Goal: Contribute content: Add original content to the website for others to see

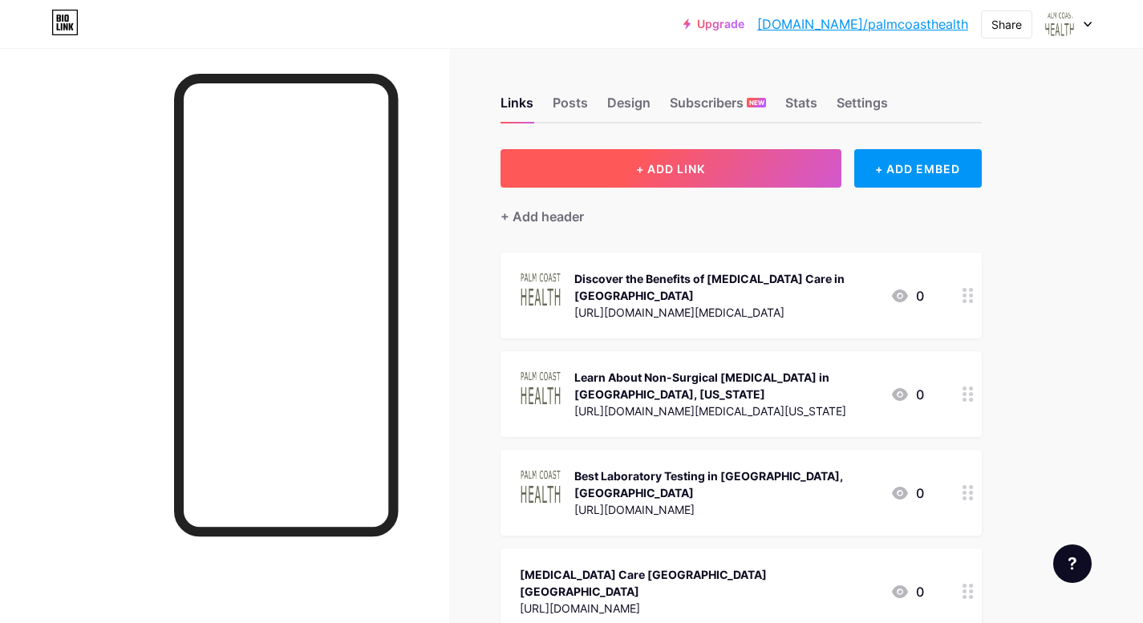
click at [682, 176] on button "+ ADD LINK" at bounding box center [671, 168] width 341 height 39
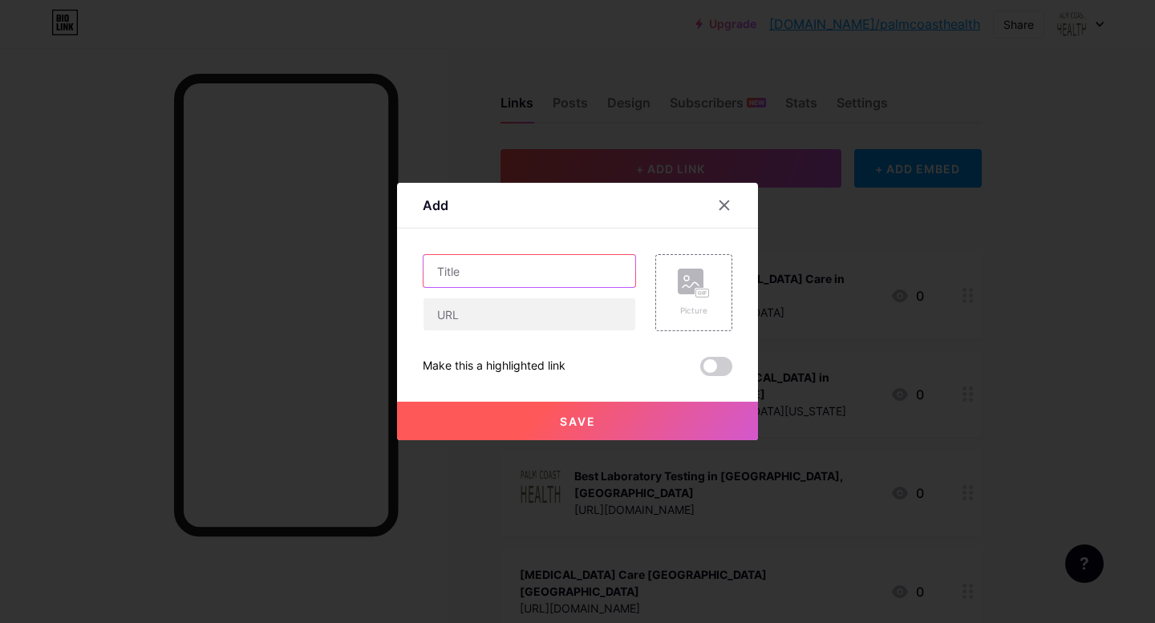
click at [541, 274] on input "text" at bounding box center [530, 271] width 212 height 32
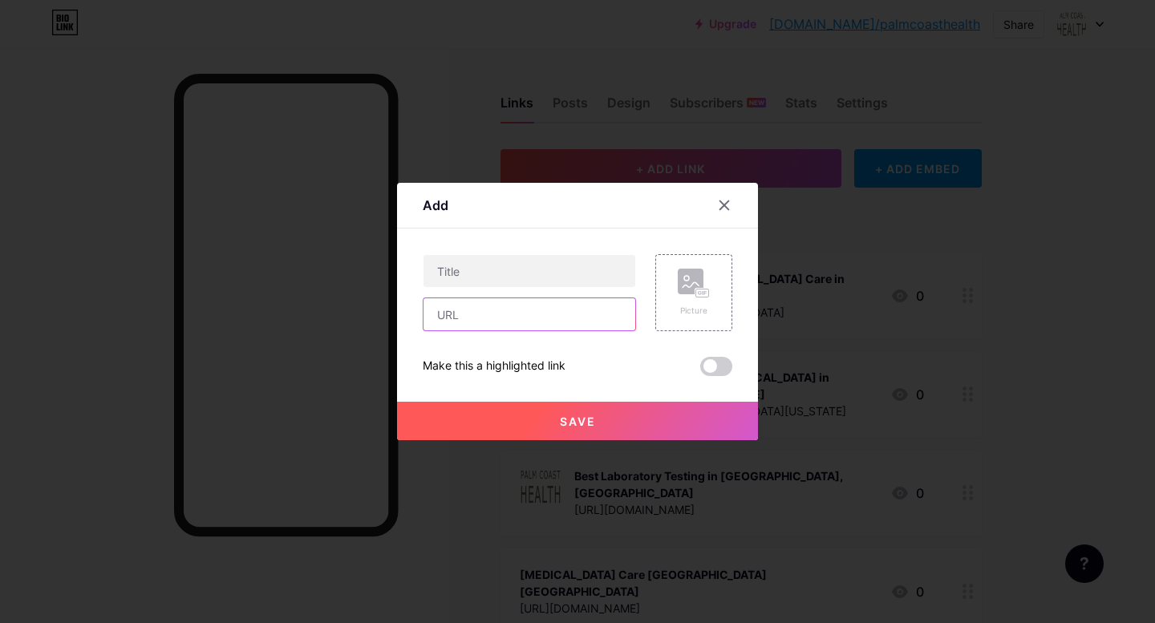
click at [513, 321] on input "text" at bounding box center [530, 314] width 212 height 32
paste input "[URL][DOMAIN_NAME]"
type input "[URL][DOMAIN_NAME]"
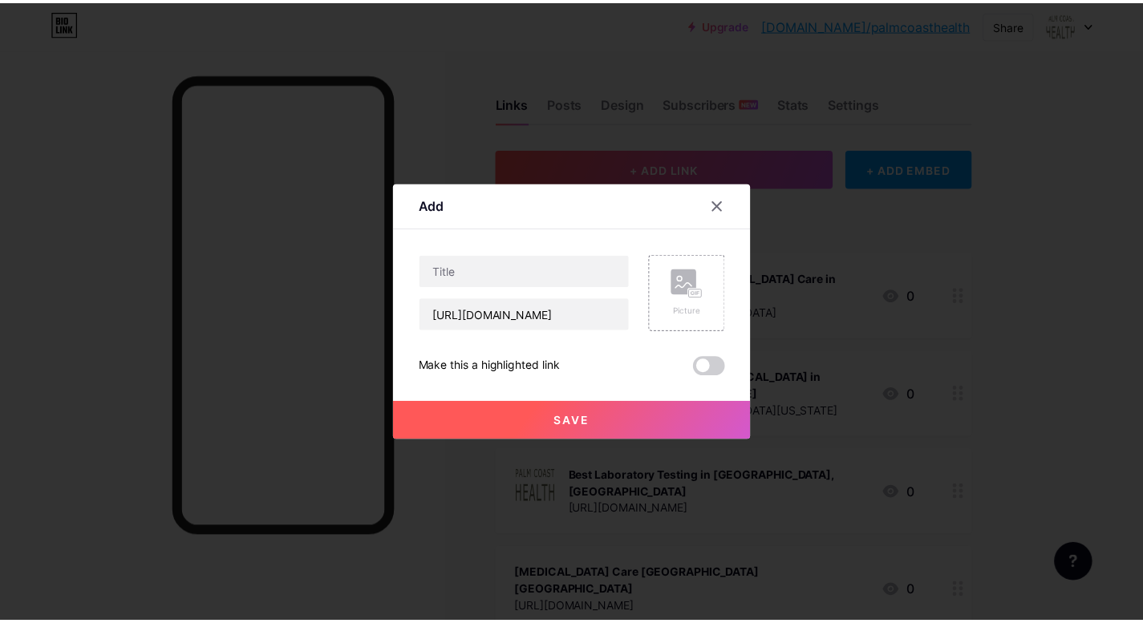
scroll to position [0, 0]
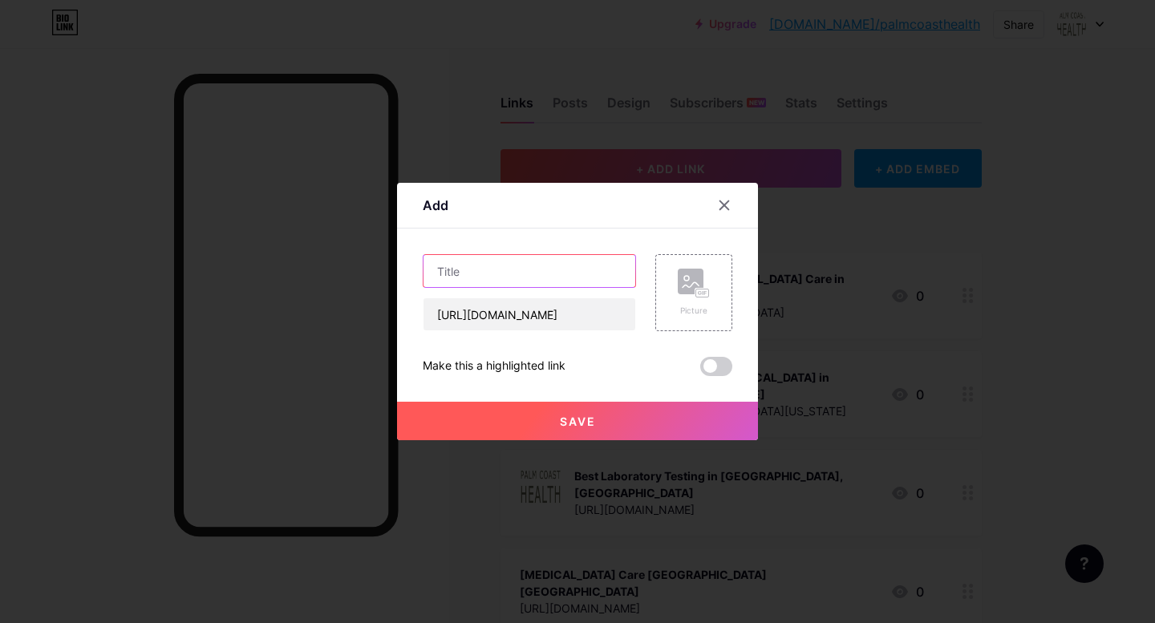
click at [460, 282] on input "text" at bounding box center [530, 271] width 212 height 32
paste input "Best Nutrition Testing [GEOGRAPHIC_DATA]"
type input "Best Nutrition Testing [GEOGRAPHIC_DATA]"
click at [704, 307] on div "Picture" at bounding box center [693, 292] width 77 height 77
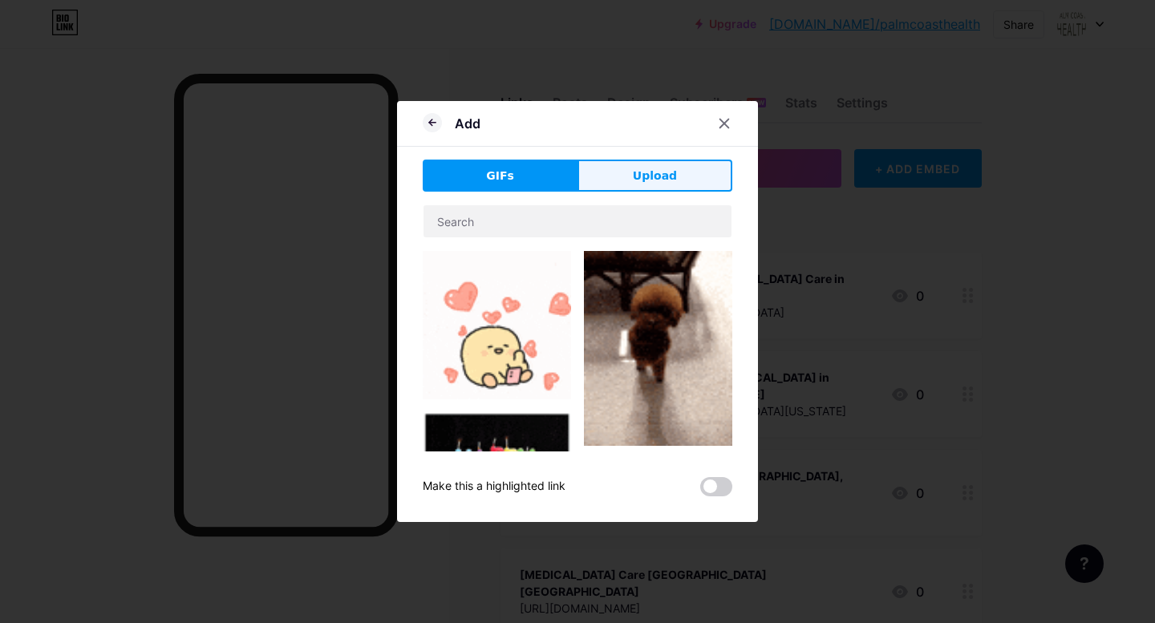
click at [652, 176] on span "Upload" at bounding box center [655, 176] width 44 height 17
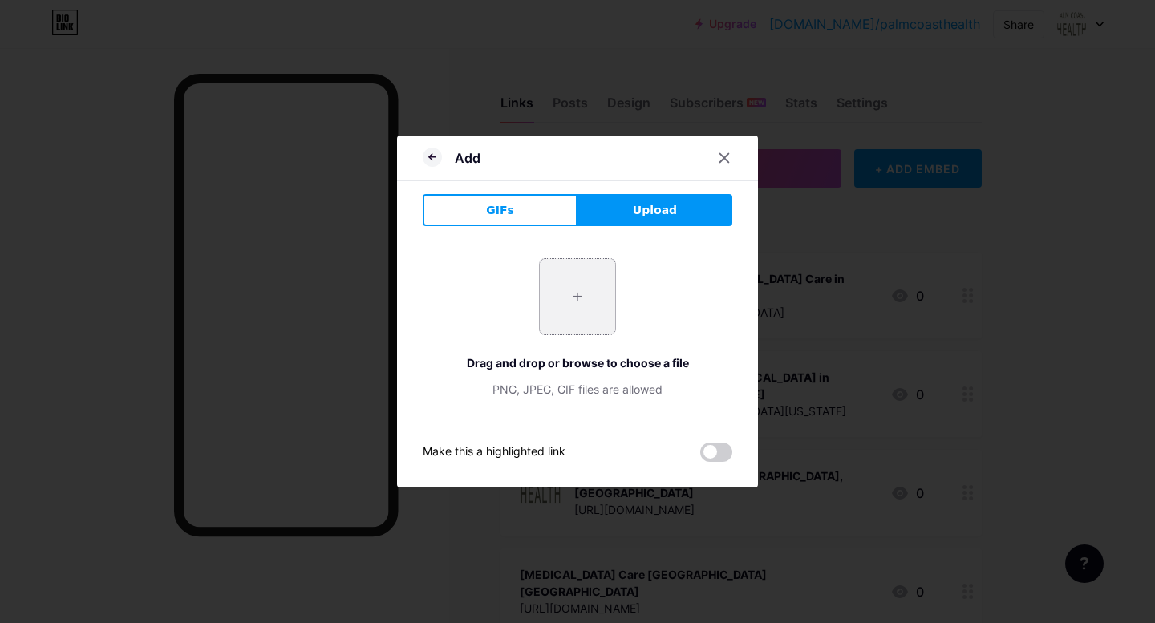
click at [586, 306] on input "file" at bounding box center [577, 296] width 75 height 75
type input "C:\fakepath\2.png"
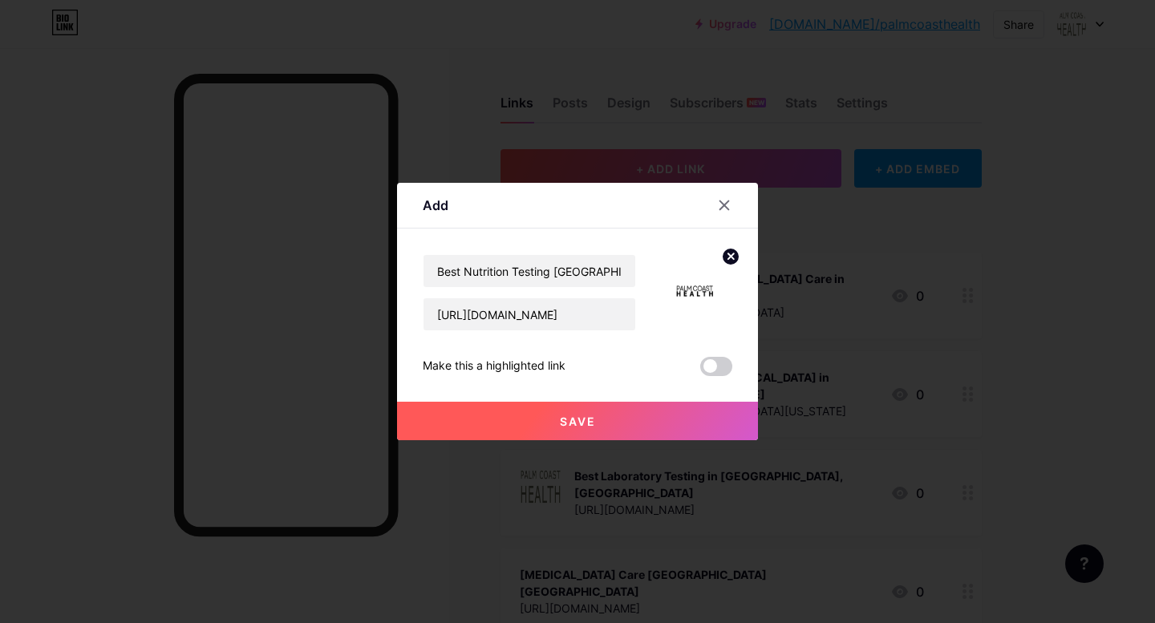
click at [583, 426] on span "Save" at bounding box center [578, 422] width 36 height 14
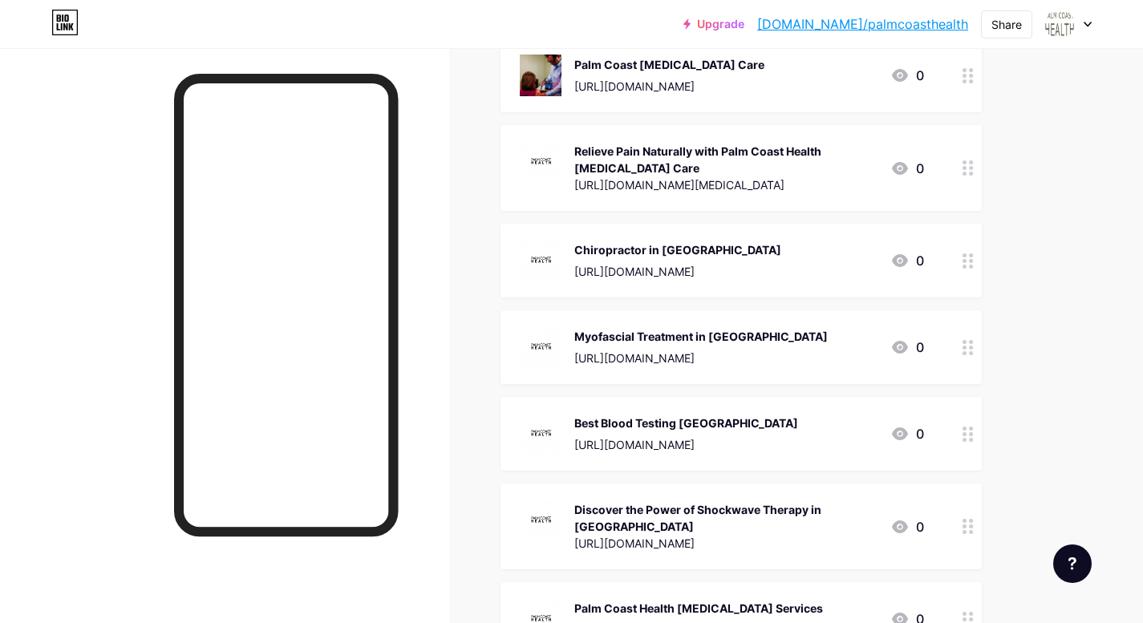
scroll to position [2056, 0]
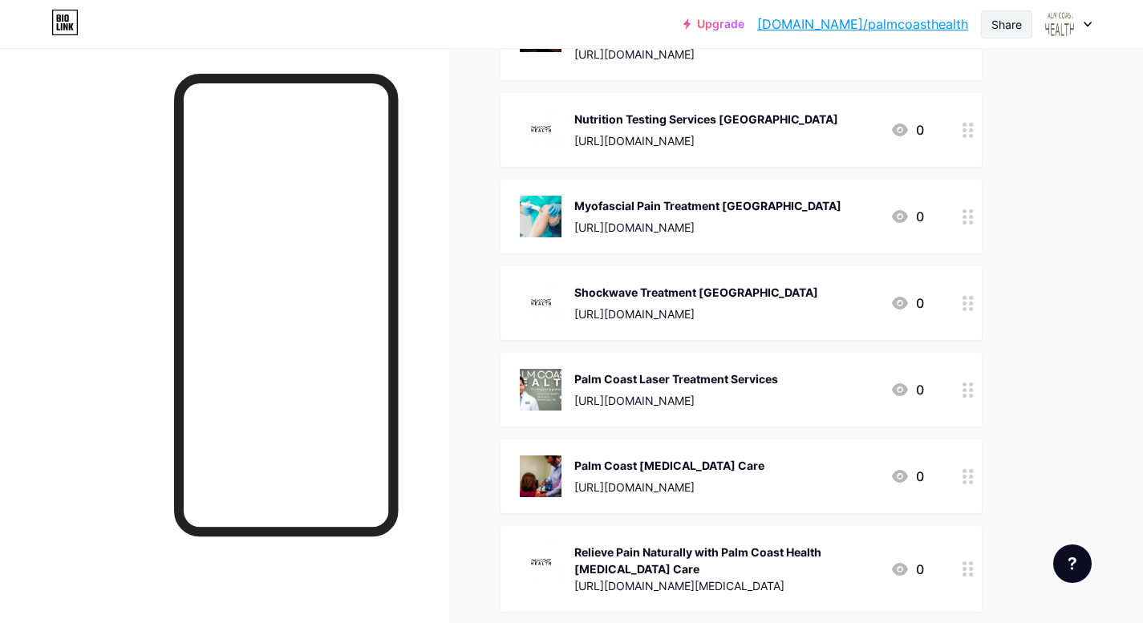
click at [1009, 31] on div "Share" at bounding box center [1006, 24] width 30 height 17
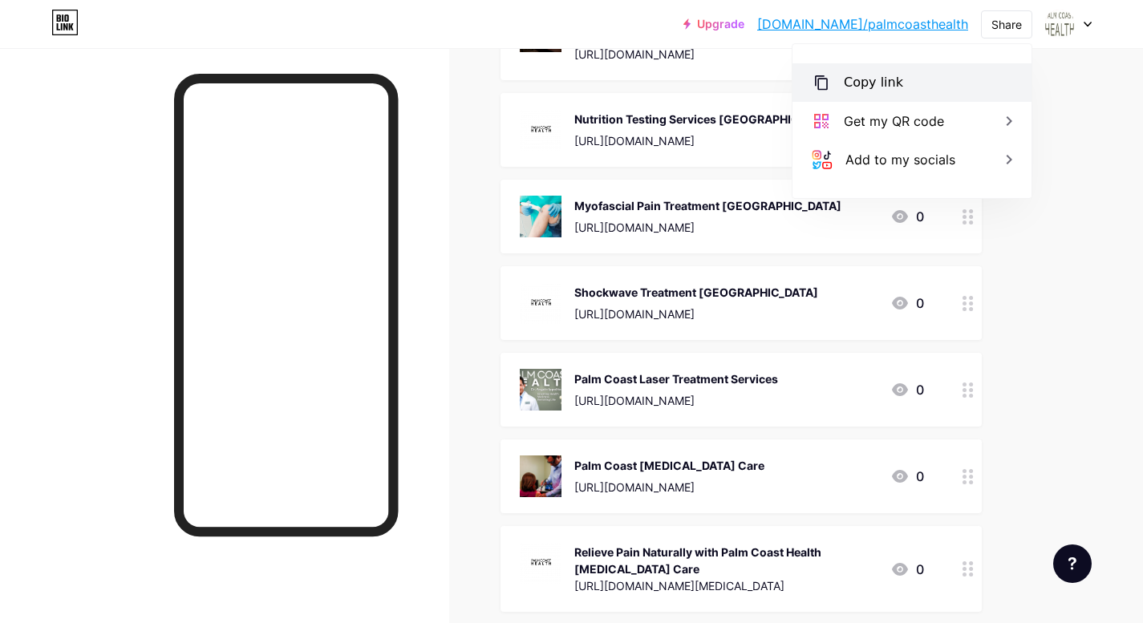
click at [914, 99] on div "Copy link" at bounding box center [912, 82] width 239 height 39
